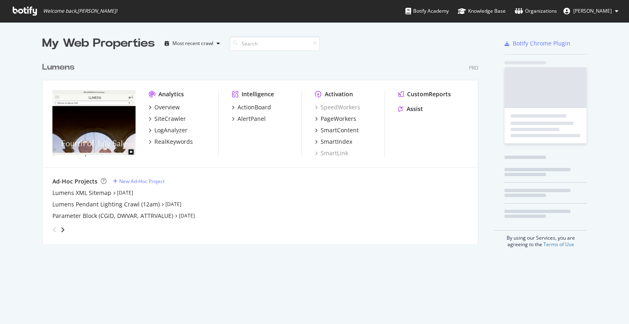
scroll to position [318, 616]
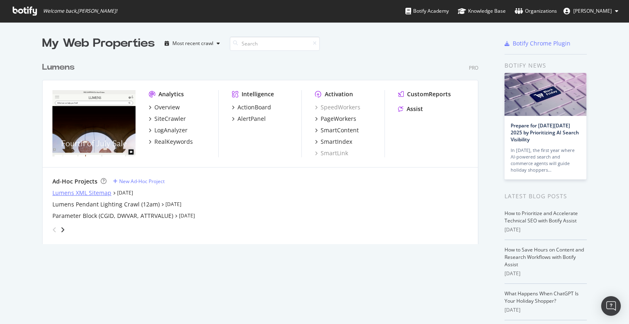
click at [83, 191] on div "Lumens XML Sitemap" at bounding box center [81, 193] width 59 height 8
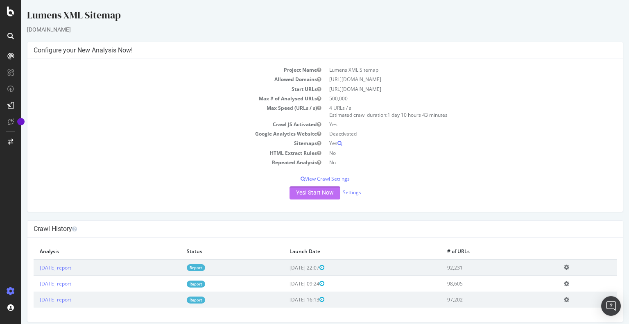
click at [311, 196] on button "Yes! Start Now" at bounding box center [314, 192] width 51 height 13
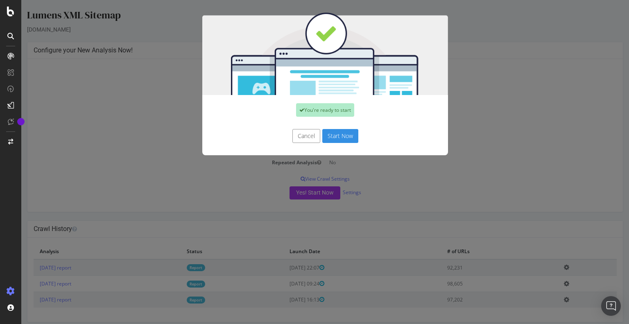
click at [337, 133] on button "Start Now" at bounding box center [340, 136] width 36 height 14
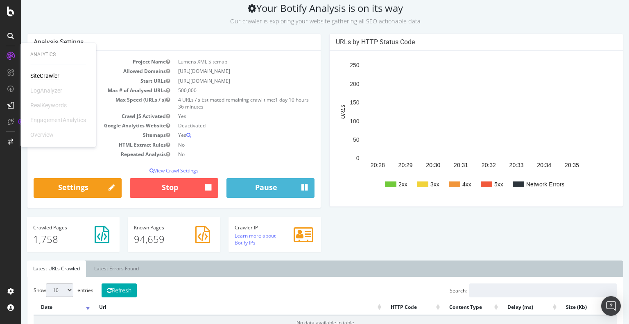
scroll to position [15, 0]
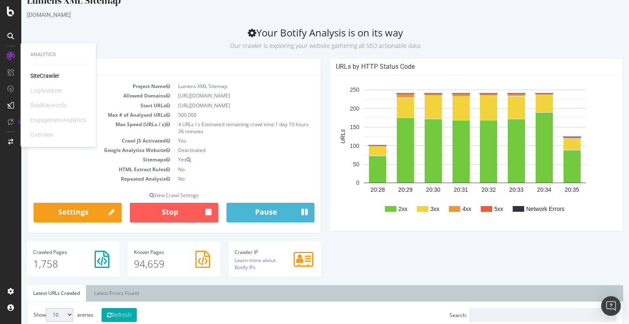
click at [485, 209] on rect "A chart." at bounding box center [486, 209] width 11 height 6
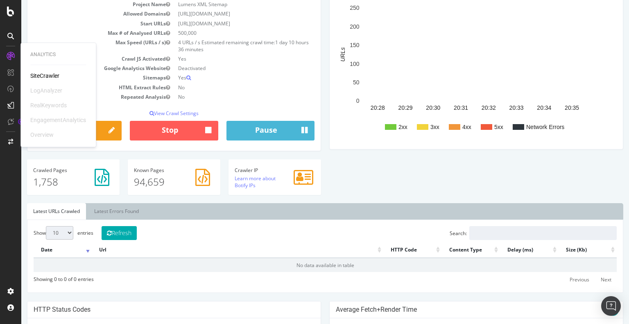
scroll to position [156, 0]
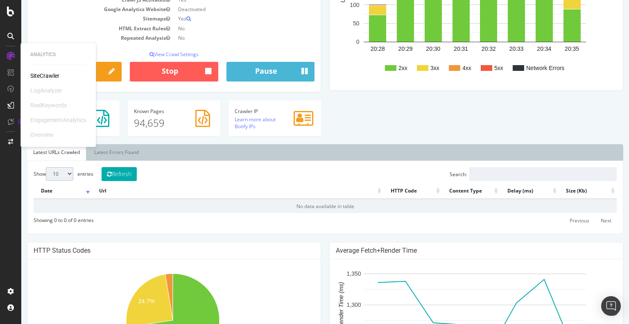
click at [203, 168] on div "Show 10 25 50 100 entries Refresh Search: Date Url HTTP Code Content Type Delay…" at bounding box center [325, 197] width 583 height 60
click at [116, 157] on link "Latest Errors Found" at bounding box center [116, 152] width 57 height 16
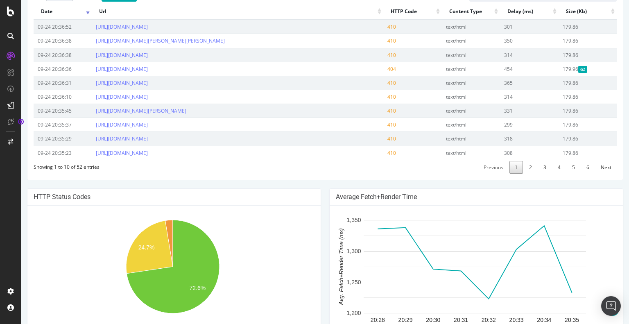
scroll to position [328, 0]
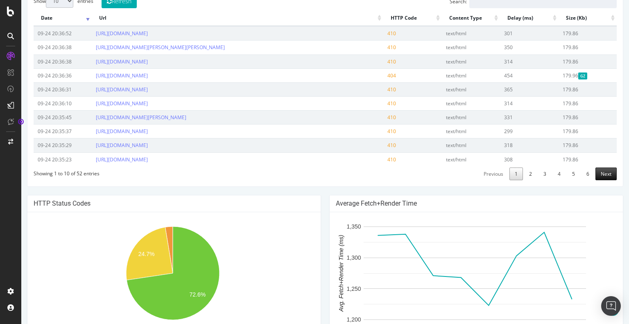
click at [598, 169] on link "Next" at bounding box center [605, 173] width 21 height 13
click at [601, 180] on link "Next" at bounding box center [605, 173] width 21 height 13
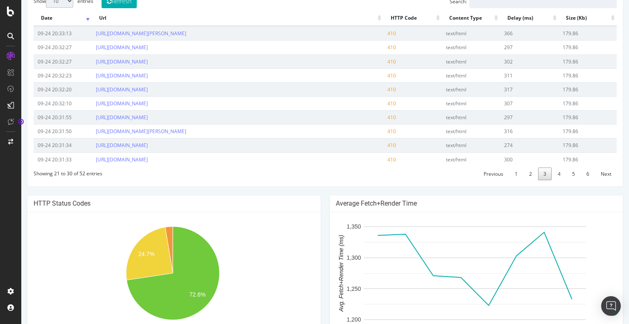
click at [601, 187] on div "Show 10 25 50 100 entries Refresh Search: Date Url HTTP Code Content Type Delay…" at bounding box center [325, 87] width 596 height 199
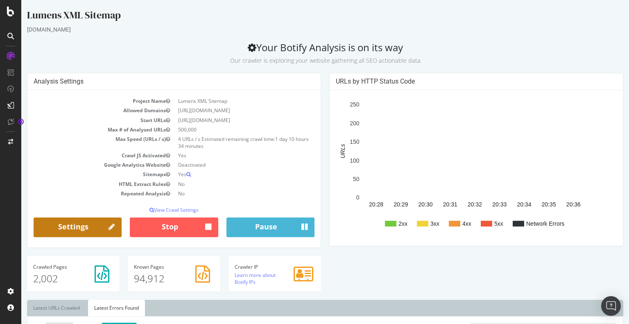
scroll to position [74, 0]
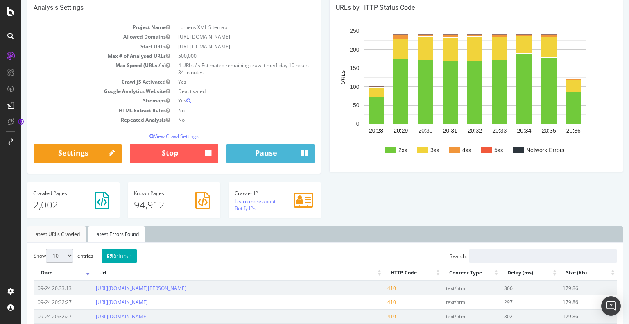
click at [71, 238] on link "Latest URLs Crawled" at bounding box center [56, 234] width 59 height 16
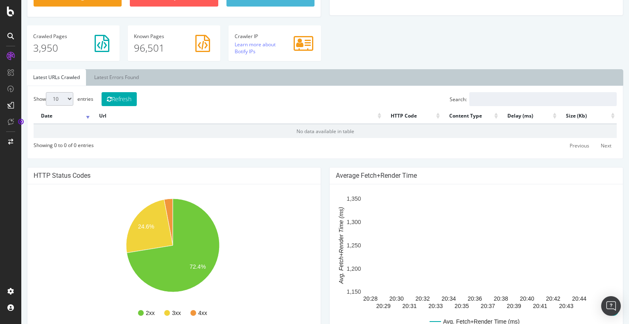
scroll to position [231, 0]
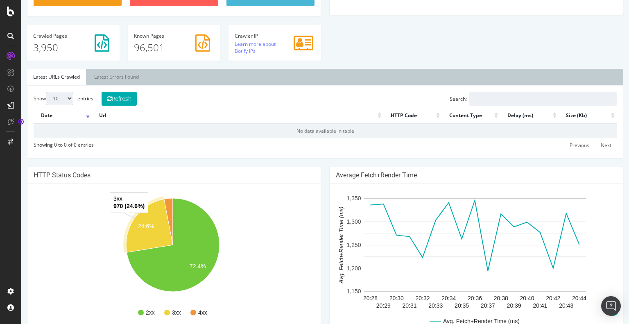
click at [144, 236] on icon "A chart." at bounding box center [149, 225] width 47 height 53
click at [136, 219] on icon "A chart." at bounding box center [149, 225] width 47 height 53
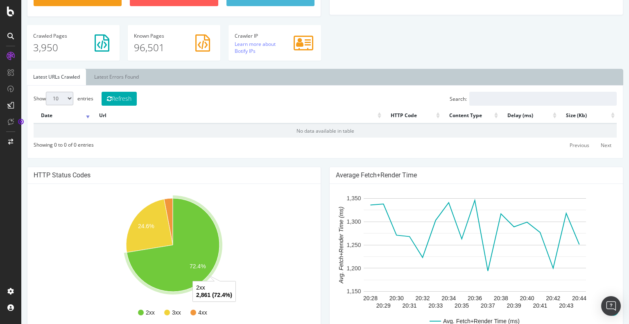
click at [215, 222] on icon "A chart." at bounding box center [173, 244] width 96 height 97
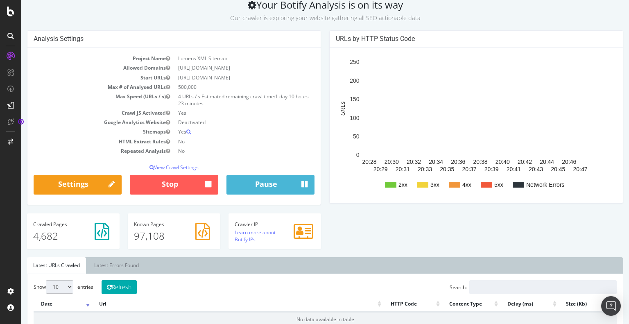
scroll to position [0, 0]
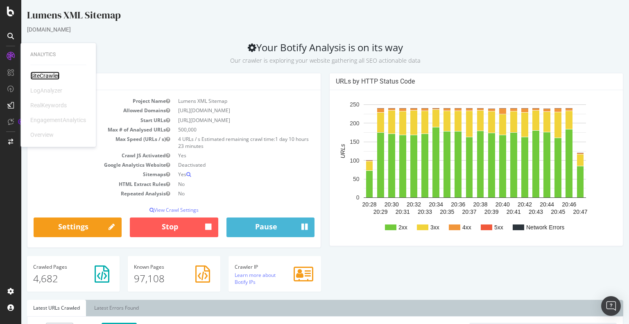
click at [37, 78] on div "SiteCrawler" at bounding box center [44, 76] width 29 height 8
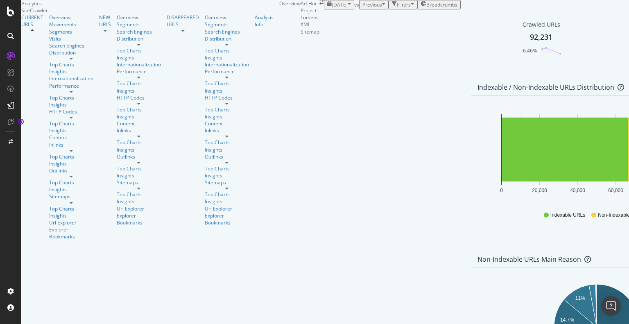
click at [392, 8] on div "button" at bounding box center [394, 4] width 5 height 7
click at [14, 9] on icon at bounding box center [10, 12] width 7 height 10
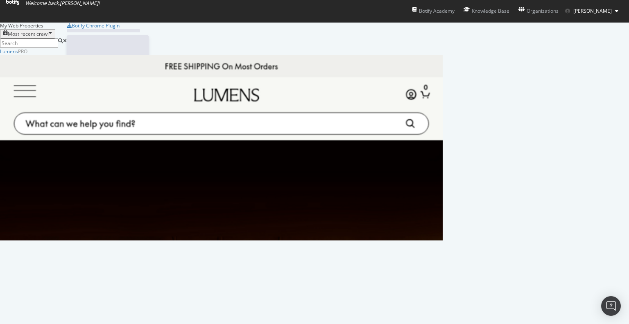
scroll to position [318, 616]
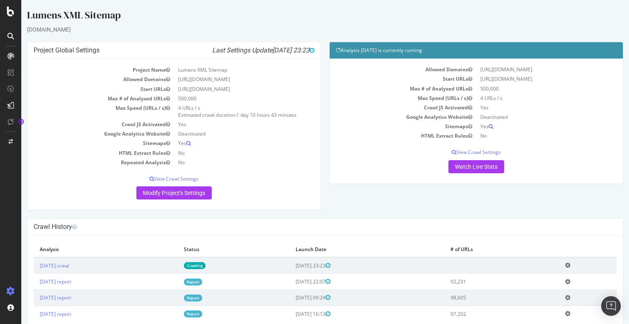
scroll to position [20, 0]
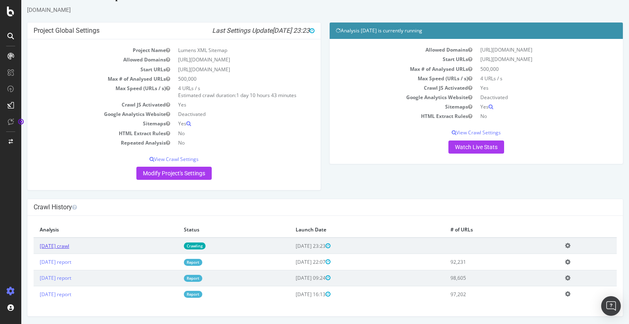
click at [64, 247] on link "2025 Sep. 25th crawl" at bounding box center [54, 245] width 29 height 7
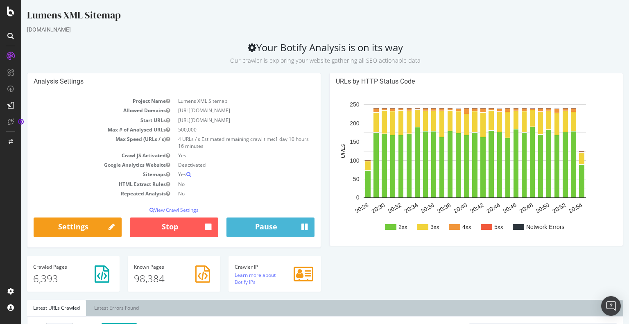
click at [555, 63] on p "Our crawler is exploring your website gathering all SEO actionable data" at bounding box center [325, 58] width 596 height 11
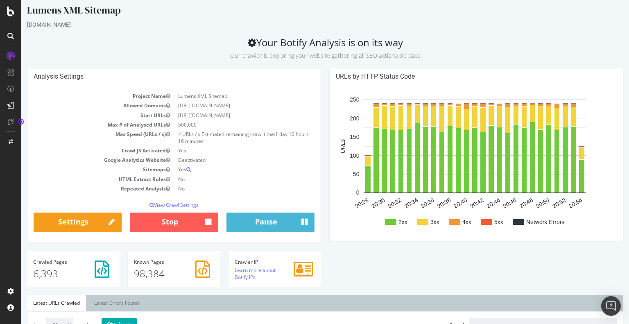
scroll to position [1, 0]
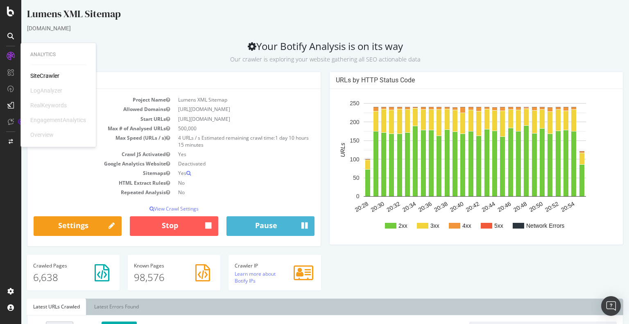
click at [46, 76] on div "SiteCrawler" at bounding box center [44, 76] width 29 height 8
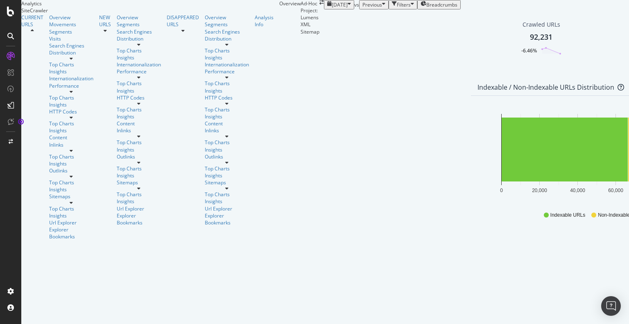
click at [332, 8] on span "2025 Sep. 12th" at bounding box center [340, 4] width 16 height 7
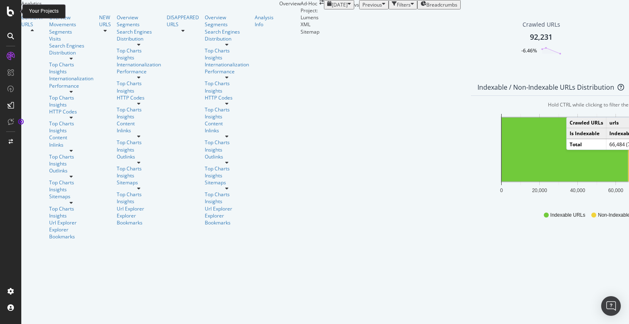
click at [6, 11] on div at bounding box center [11, 12] width 20 height 10
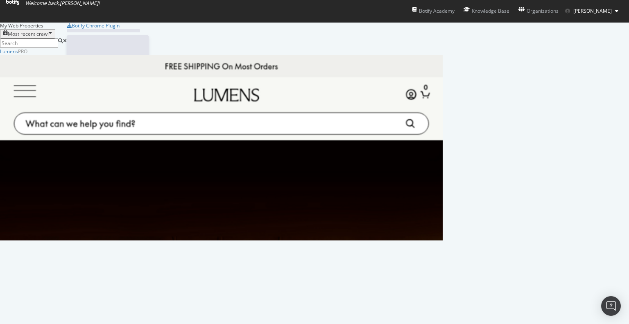
scroll to position [318, 616]
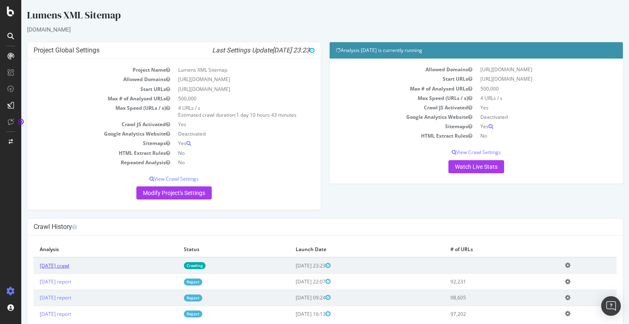
click at [69, 263] on link "2025 Sep. 25th crawl" at bounding box center [54, 265] width 29 height 7
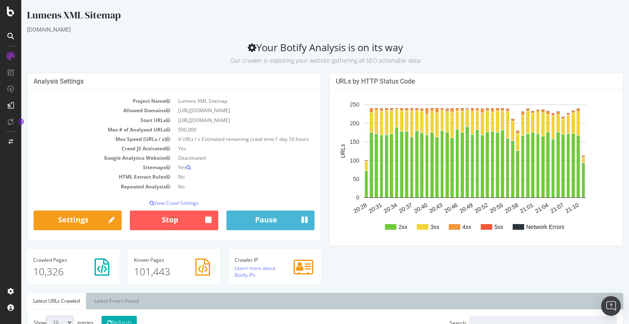
click at [52, 162] on td "Google Analytics Website" at bounding box center [104, 157] width 140 height 9
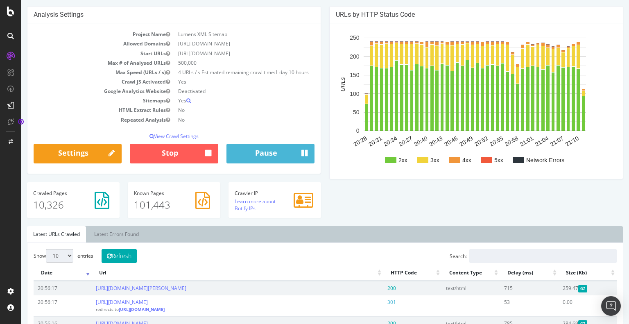
scroll to position [67, 0]
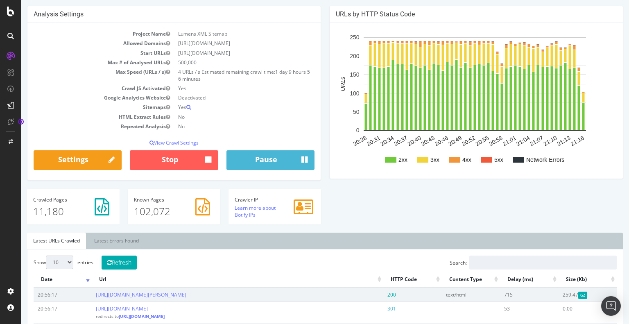
click at [517, 230] on div "Analysis Settings Project Name Lumens XML Sitemap Allowed Domains https://www.l…" at bounding box center [325, 119] width 604 height 227
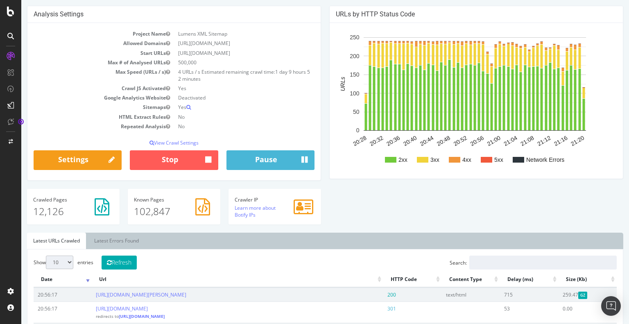
click at [520, 212] on div "Analysis Settings Project Name Lumens XML Sitemap Allowed Domains https://www.l…" at bounding box center [325, 119] width 604 height 227
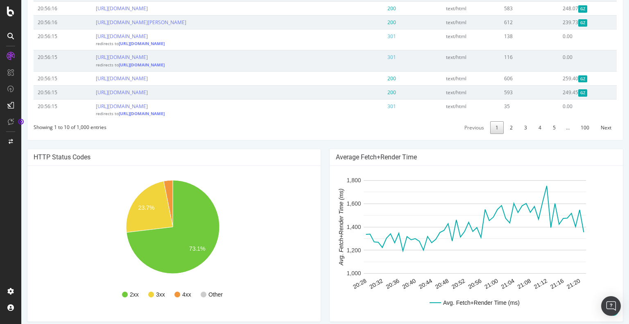
scroll to position [367, 0]
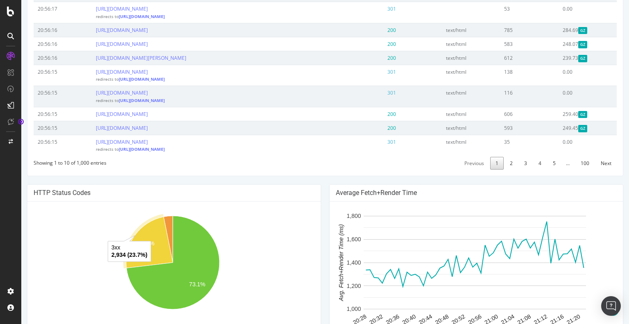
click at [140, 237] on icon "A chart." at bounding box center [149, 242] width 47 height 51
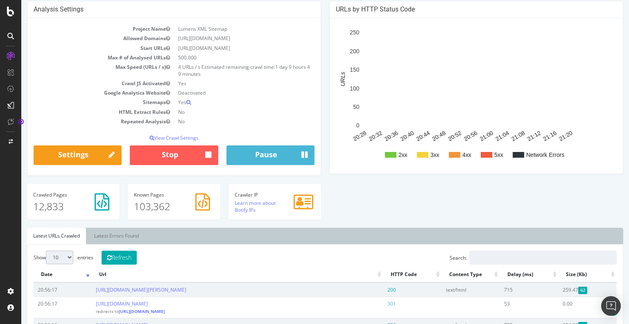
scroll to position [0, 0]
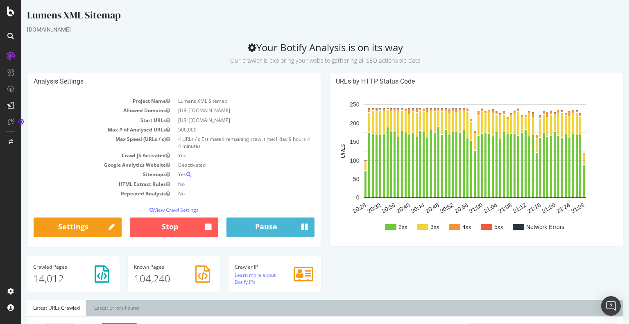
click at [569, 55] on p "Our crawler is exploring your website gathering all SEO actionable data" at bounding box center [325, 58] width 596 height 11
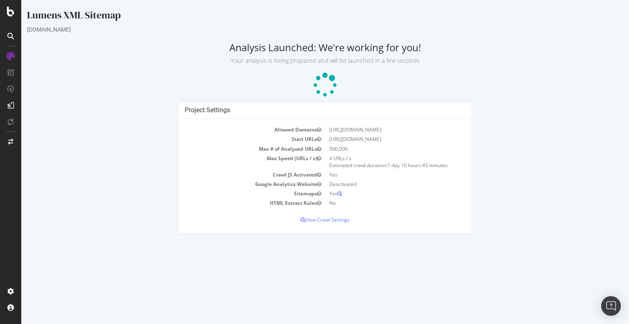
click at [14, 20] on div at bounding box center [10, 162] width 21 height 324
click at [11, 16] on icon at bounding box center [10, 12] width 7 height 10
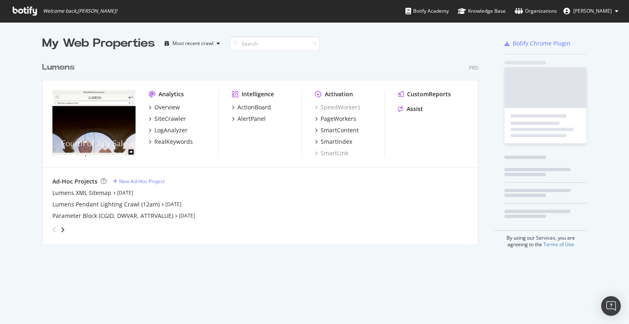
scroll to position [318, 616]
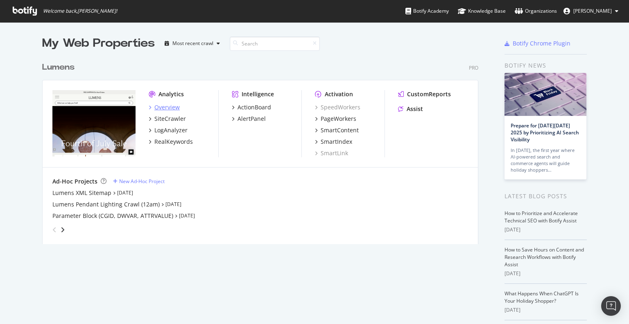
click at [171, 108] on div "Overview" at bounding box center [166, 107] width 25 height 8
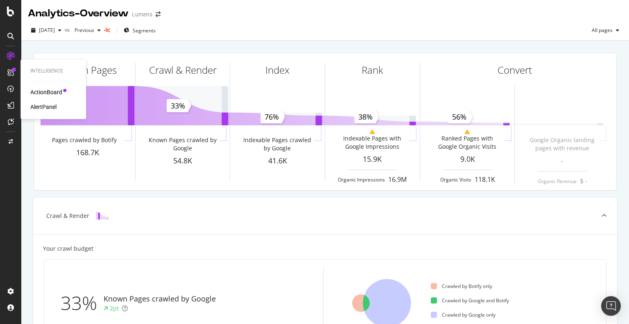
click at [37, 94] on div "ActionBoard" at bounding box center [46, 92] width 32 height 8
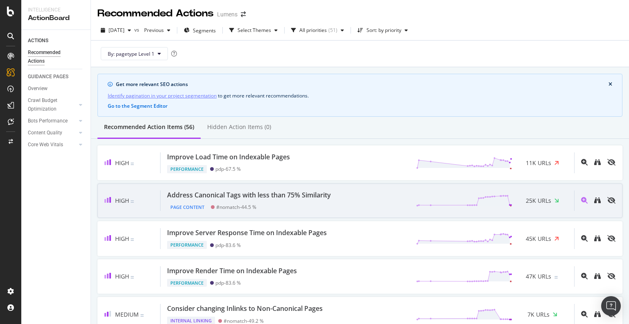
click at [407, 213] on div "High Address Canonical Tags with less than 75% Similarity Page Content #nomatch…" at bounding box center [359, 200] width 525 height 35
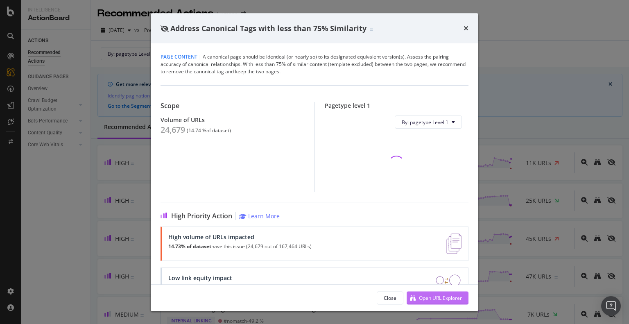
click at [436, 299] on div "Open URL Explorer" at bounding box center [440, 297] width 43 height 7
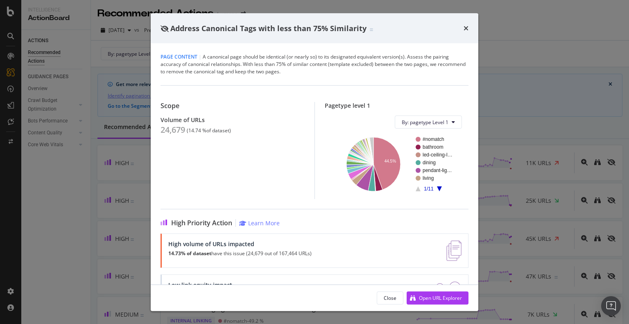
click at [469, 28] on div "Address Canonical Tags with less than 75% Similarity" at bounding box center [314, 28] width 327 height 30
click at [463, 28] on div "Address Canonical Tags with less than 75% Similarity" at bounding box center [314, 28] width 308 height 11
click at [467, 28] on icon "times" at bounding box center [465, 28] width 5 height 7
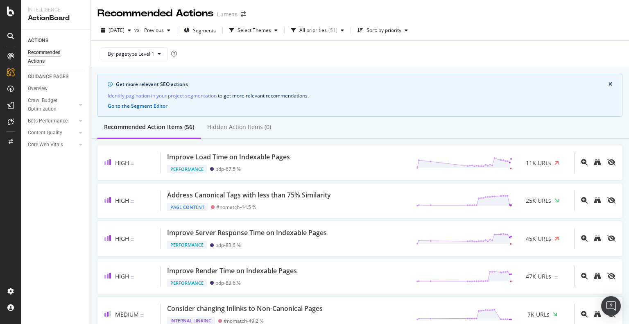
click at [525, 34] on div "2025 Sep. 24th vs Previous Segments Select Themes All priorities ( 51 ) Sort: b…" at bounding box center [360, 32] width 538 height 16
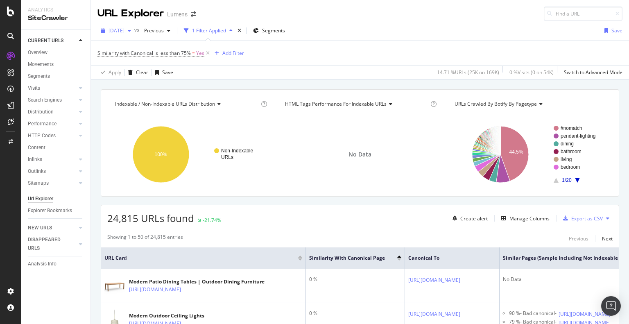
click at [124, 32] on span "[DATE]" at bounding box center [116, 30] width 16 height 7
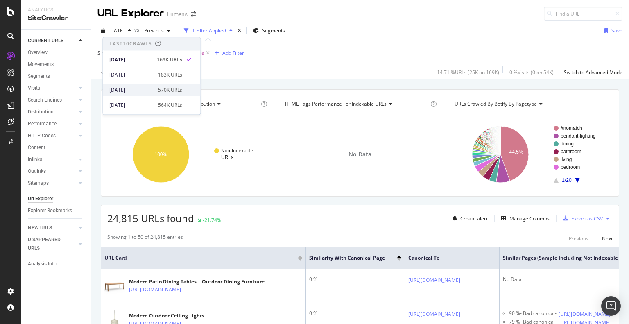
click at [145, 88] on div "[DATE]" at bounding box center [131, 89] width 44 height 7
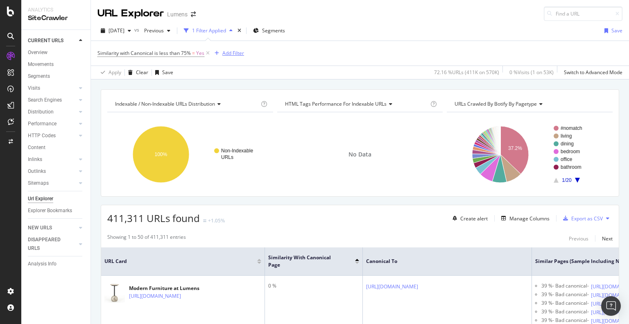
click at [227, 52] on div "Add Filter" at bounding box center [233, 53] width 22 height 7
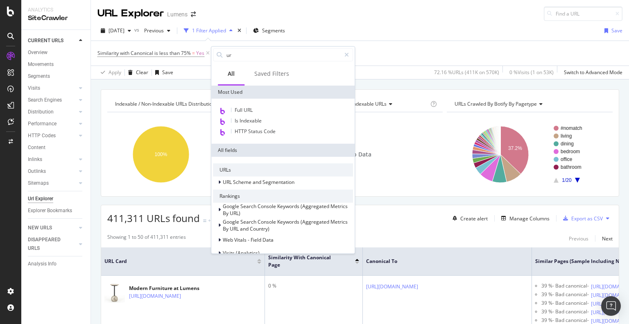
type input "u"
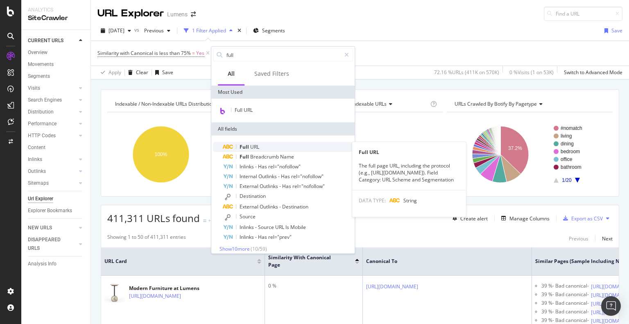
type input "full"
click at [256, 145] on span "URL" at bounding box center [254, 146] width 9 height 7
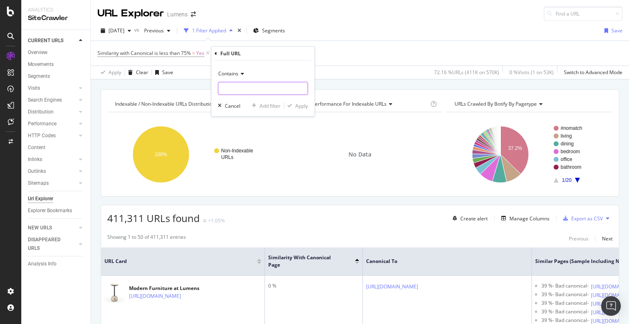
click at [257, 88] on input "text" at bounding box center [262, 88] width 89 height 13
type input "+"
click at [298, 108] on div "Apply" at bounding box center [301, 105] width 13 height 7
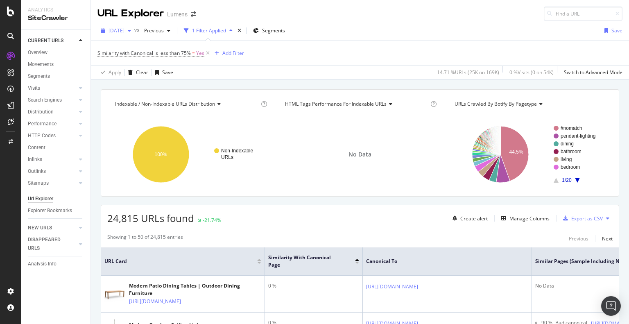
click at [124, 33] on span "[DATE]" at bounding box center [116, 30] width 16 height 7
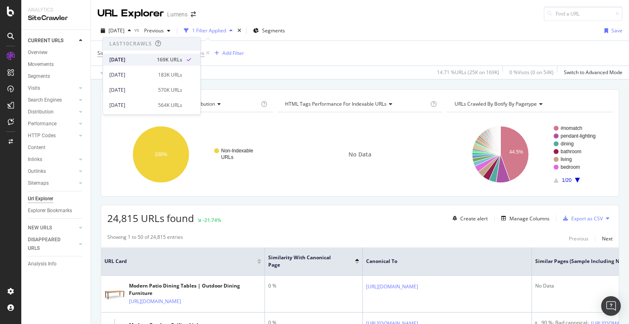
click at [130, 63] on div "[DATE]" at bounding box center [130, 59] width 43 height 7
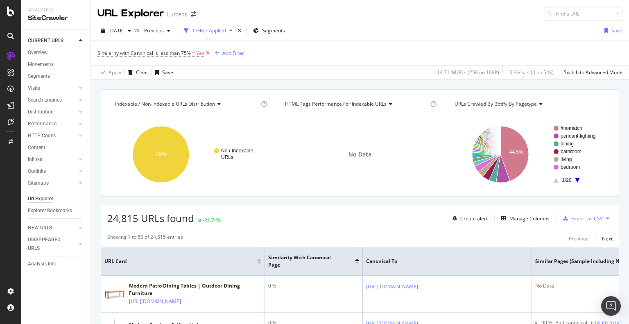
click at [205, 53] on icon at bounding box center [207, 53] width 7 height 8
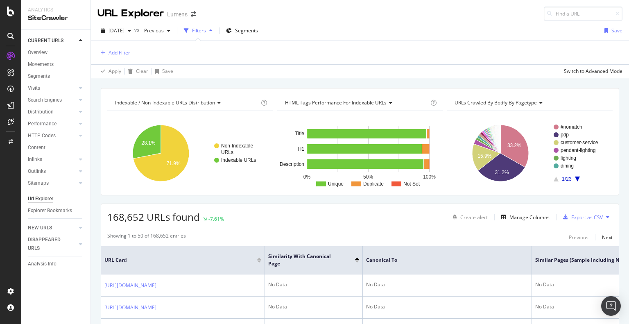
drag, startPoint x: 70, startPoint y: 142, endPoint x: 128, endPoint y: 22, distance: 133.8
click at [128, 22] on div "[DATE] vs Previous Filters Segments Save Add Filter Apply Clear Save Switch to …" at bounding box center [360, 49] width 538 height 57
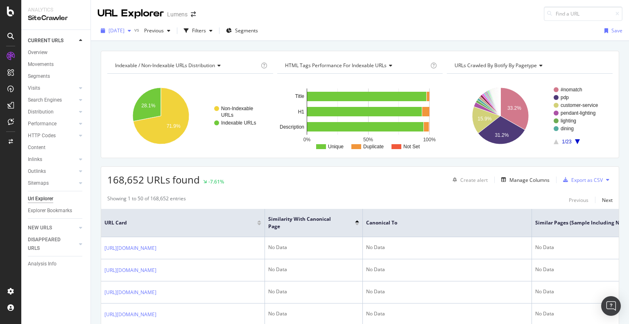
click at [124, 32] on span "[DATE]" at bounding box center [116, 30] width 16 height 7
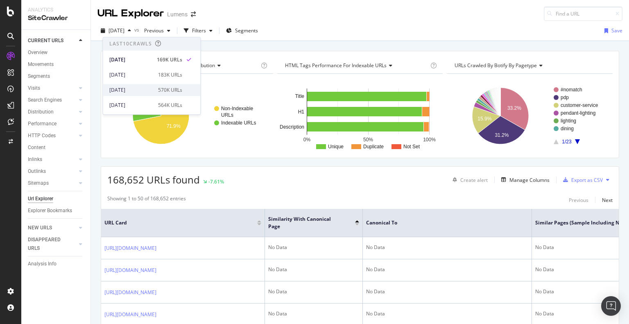
click at [129, 91] on div "[DATE]" at bounding box center [131, 89] width 44 height 7
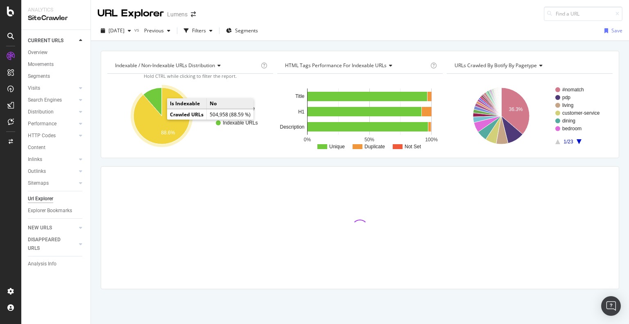
click at [159, 122] on icon "A chart." at bounding box center [161, 116] width 56 height 56
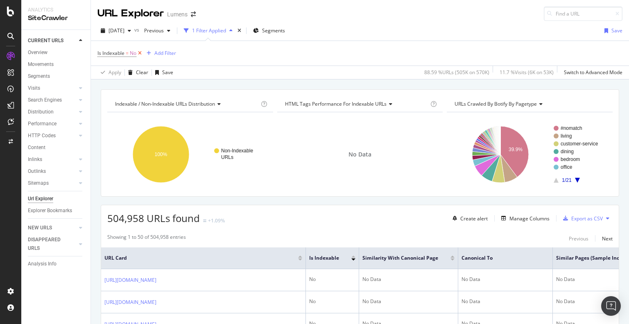
click at [140, 52] on icon at bounding box center [139, 53] width 7 height 8
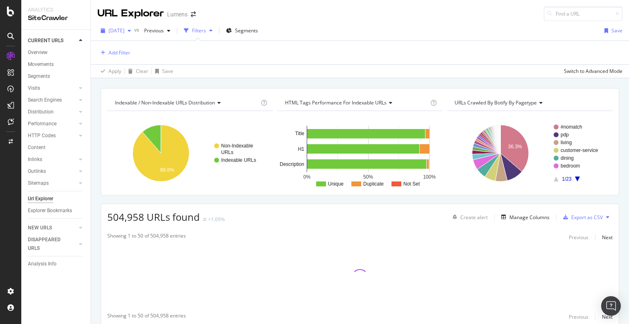
click at [124, 34] on div "[DATE]" at bounding box center [115, 31] width 37 height 12
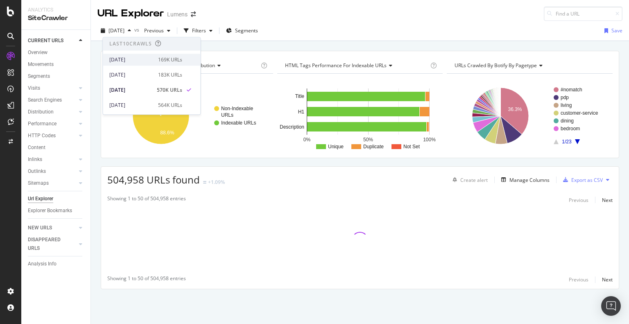
click at [135, 61] on div "[DATE]" at bounding box center [131, 59] width 44 height 7
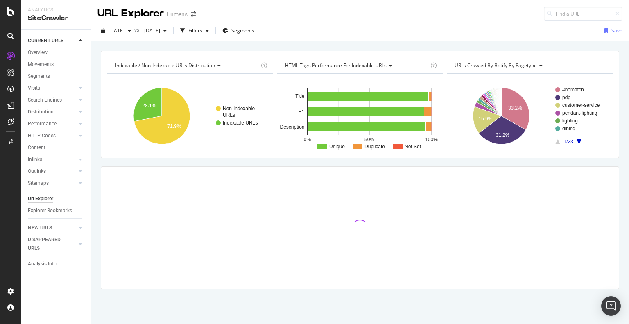
click at [137, 39] on div "[DATE] vs [DATE] Filters Segments Save" at bounding box center [360, 32] width 538 height 16
click at [132, 34] on div "[DATE]" at bounding box center [115, 31] width 37 height 12
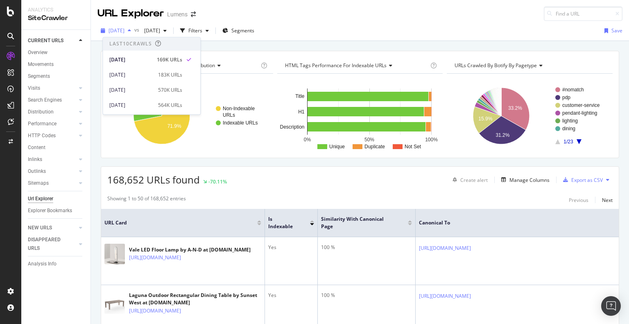
click at [123, 29] on span "[DATE]" at bounding box center [116, 30] width 16 height 7
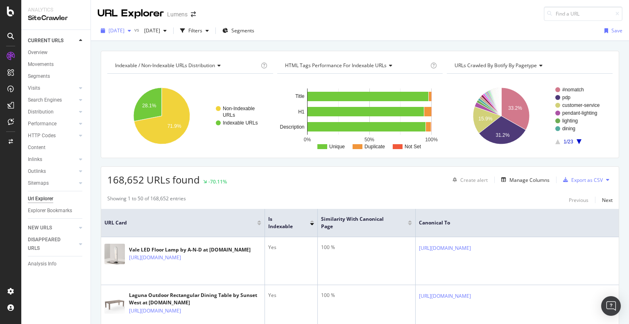
click at [123, 29] on span "[DATE]" at bounding box center [116, 30] width 16 height 7
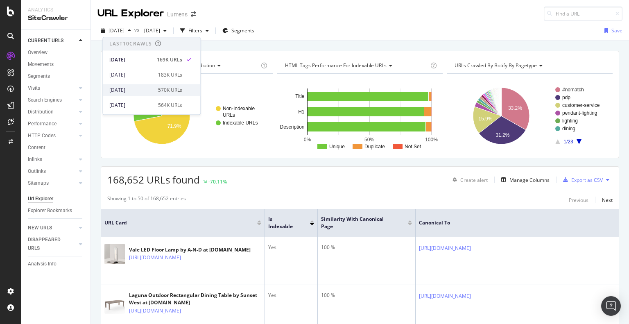
click at [135, 90] on div "[DATE]" at bounding box center [131, 89] width 44 height 7
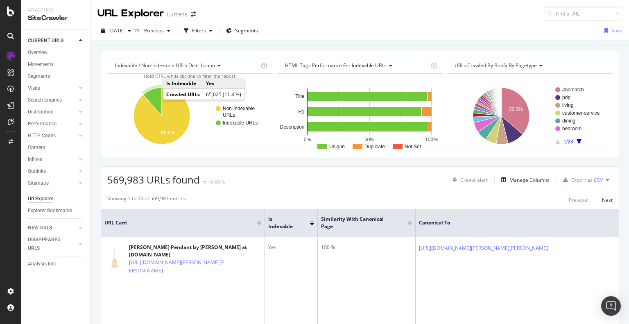
click at [155, 99] on icon "A chart." at bounding box center [152, 102] width 18 height 28
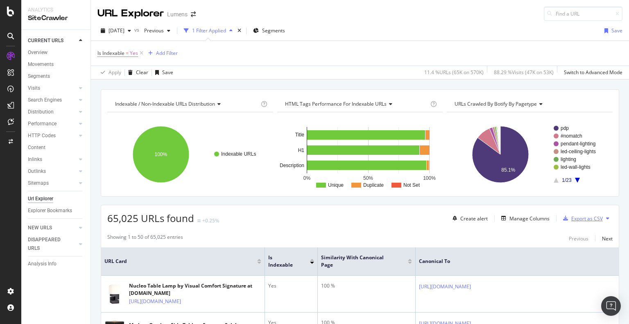
click at [574, 219] on div "Export as CSV" at bounding box center [587, 218] width 32 height 7
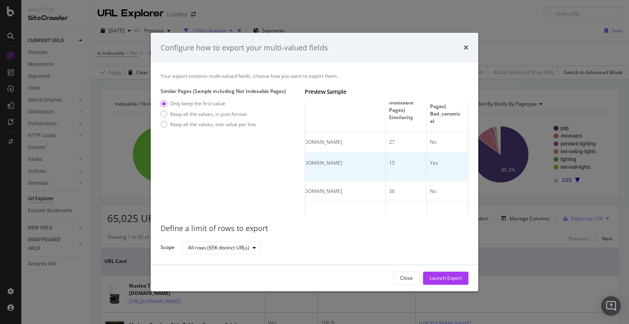
scroll to position [0, 498]
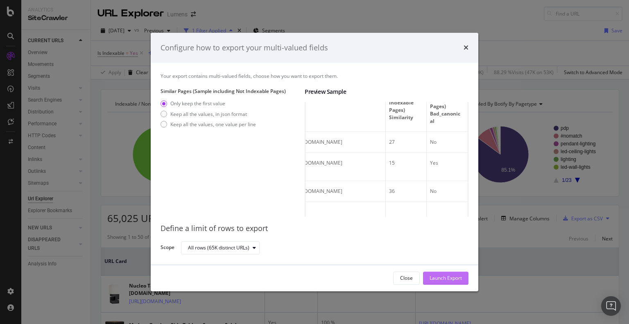
click at [447, 281] on div "Launch Export" at bounding box center [445, 278] width 32 height 7
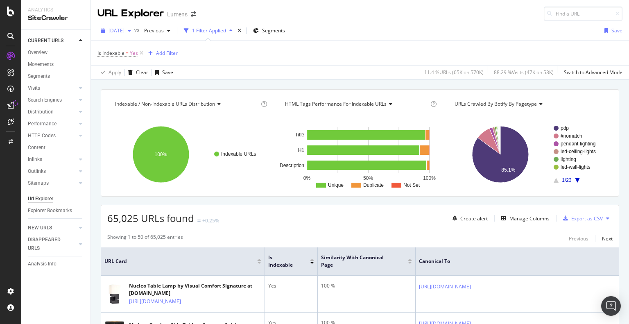
click at [124, 27] on span "[DATE]" at bounding box center [116, 30] width 16 height 7
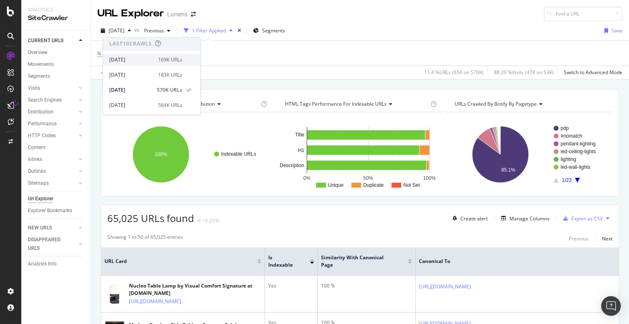
click at [120, 56] on div "[DATE]" at bounding box center [131, 59] width 44 height 7
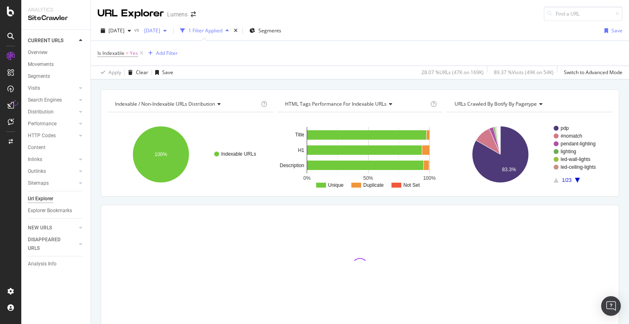
click at [160, 32] on span "[DATE]" at bounding box center [150, 30] width 19 height 7
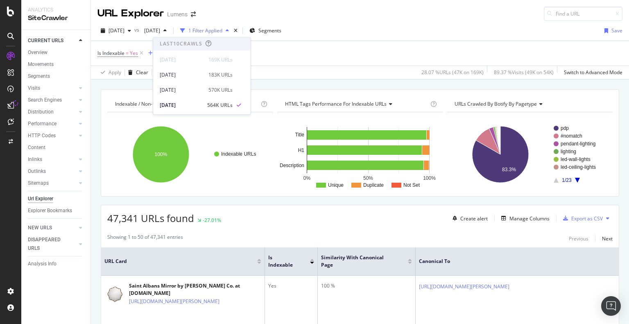
drag, startPoint x: 176, startPoint y: 76, endPoint x: 332, endPoint y: 60, distance: 156.0
click at [332, 60] on body "Analytics SiteCrawler CURRENT URLS Overview Movements Segments Visits Analysis …" at bounding box center [314, 162] width 629 height 324
click at [327, 59] on div "Is Indexable = Yes Add Filter" at bounding box center [359, 53] width 525 height 25
click at [573, 217] on div "Export as CSV" at bounding box center [587, 218] width 32 height 7
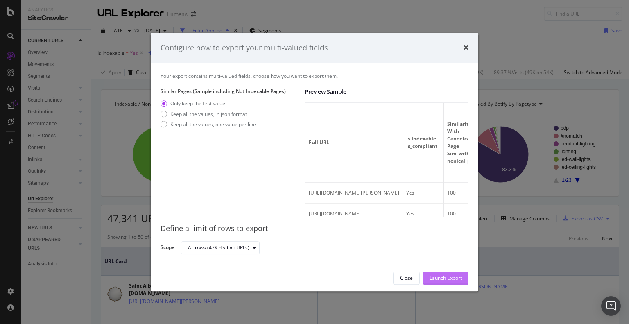
click at [452, 278] on div "Launch Export" at bounding box center [445, 278] width 32 height 7
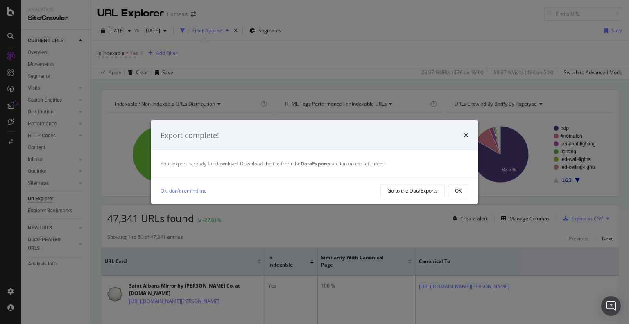
click at [457, 182] on div "Ok, don't remind me Go to the DataExports OK" at bounding box center [314, 190] width 327 height 26
click at [459, 195] on div "OK" at bounding box center [458, 190] width 7 height 11
click at [451, 190] on button "OK" at bounding box center [458, 190] width 20 height 13
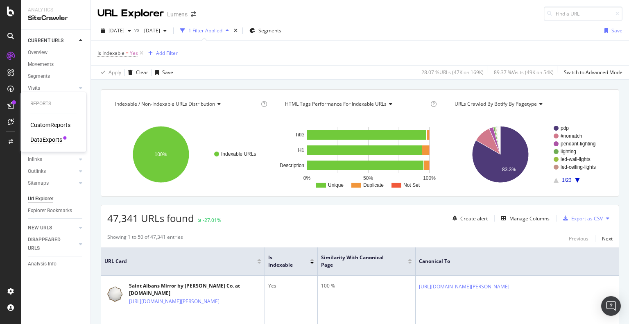
click at [51, 135] on div "DataExports" at bounding box center [46, 139] width 32 height 8
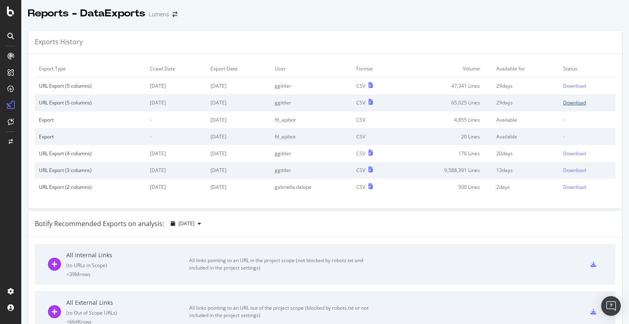
click at [569, 105] on div "Download" at bounding box center [574, 102] width 23 height 7
click at [567, 86] on div "Download" at bounding box center [574, 85] width 23 height 7
